Goal: Information Seeking & Learning: Understand process/instructions

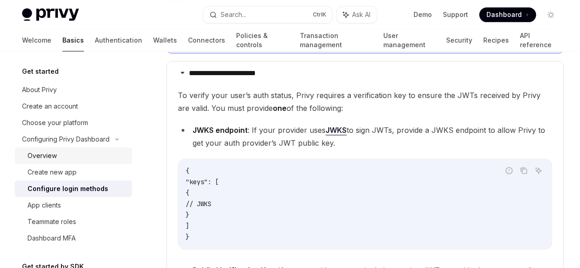
scroll to position [573, 0]
click at [58, 107] on div "Create an account" at bounding box center [50, 106] width 56 height 11
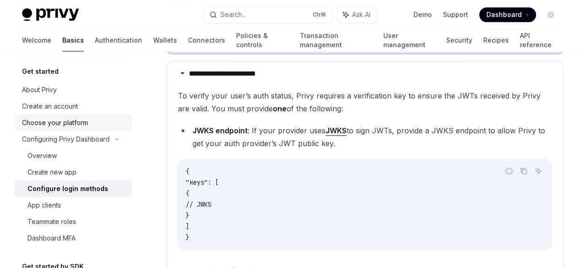
click at [59, 123] on div "Choose your platform" at bounding box center [55, 122] width 66 height 11
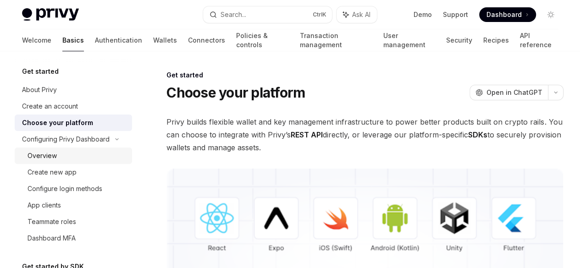
click at [55, 157] on div "Overview" at bounding box center [41, 155] width 29 height 11
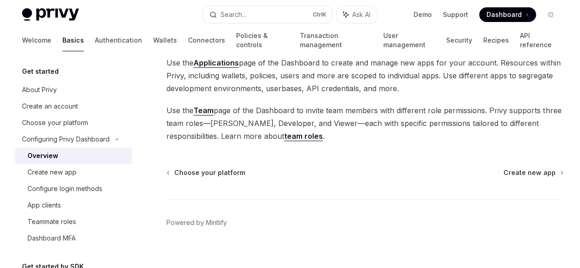
scroll to position [142, 0]
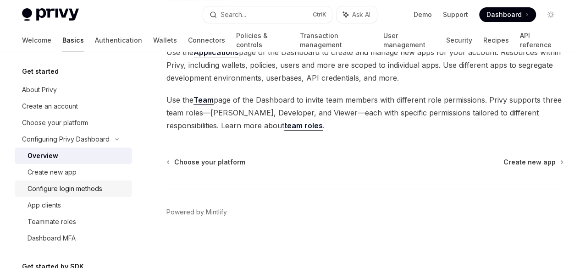
click at [70, 191] on div "Configure login methods" at bounding box center [64, 188] width 75 height 11
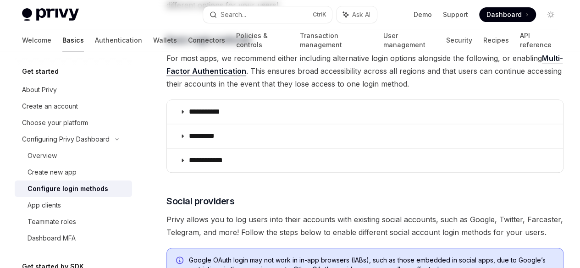
type textarea "*"
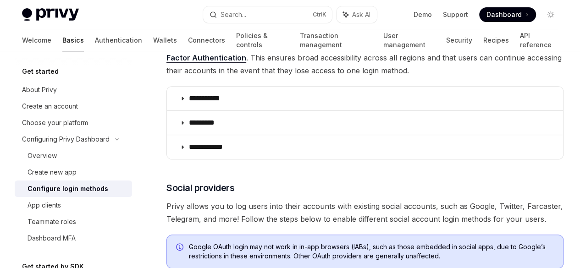
scroll to position [156, 0]
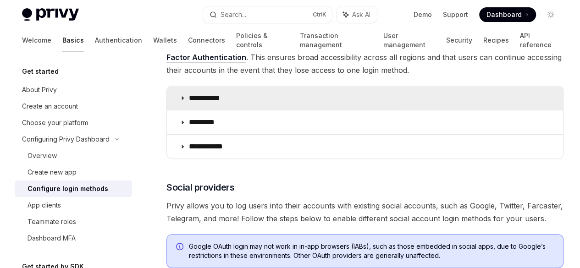
click at [181, 110] on summary "**********" at bounding box center [365, 98] width 396 height 24
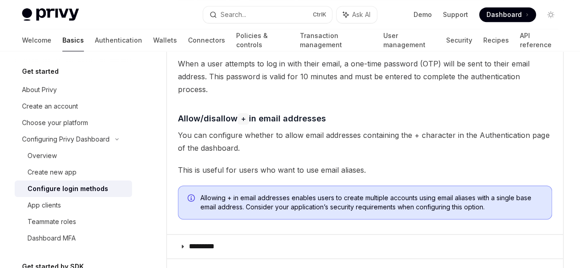
scroll to position [272, 0]
